Goal: Information Seeking & Learning: Find specific page/section

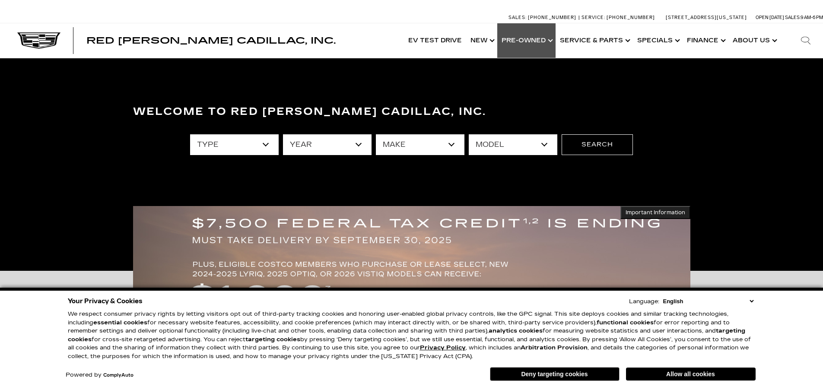
click at [541, 36] on link "Show Pre-Owned" at bounding box center [526, 40] width 58 height 35
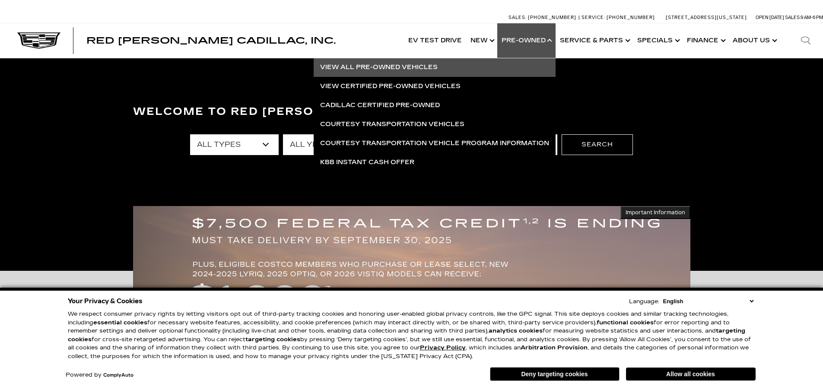
click at [372, 67] on link "View All Pre-Owned Vehicles" at bounding box center [435, 67] width 242 height 19
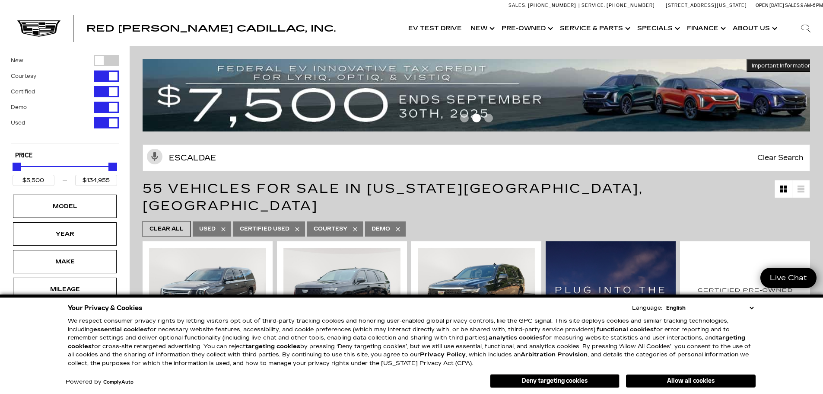
type input "ESCALDAE"
type input "$27,189"
drag, startPoint x: 0, startPoint y: 0, endPoint x: 232, endPoint y: 153, distance: 278.2
click at [232, 153] on input "ESCALDAE" at bounding box center [477, 157] width 668 height 27
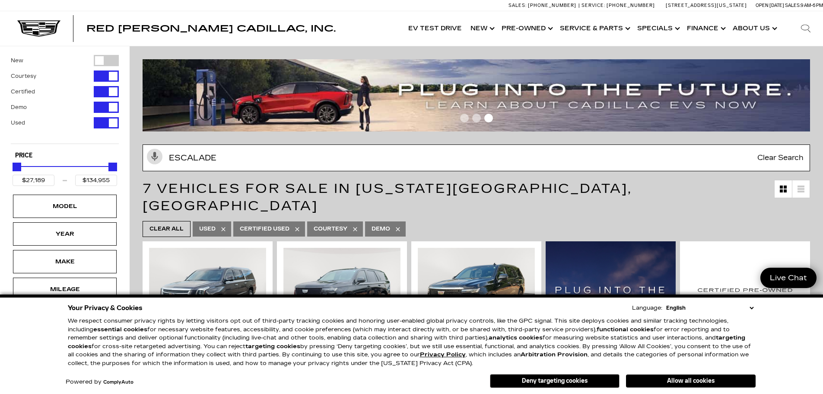
type input "ESCALADE"
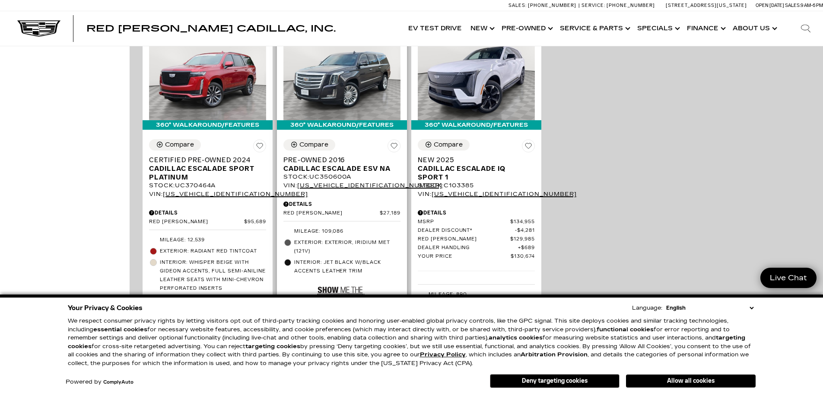
scroll to position [648, 0]
